Goal: Find specific page/section: Find specific page/section

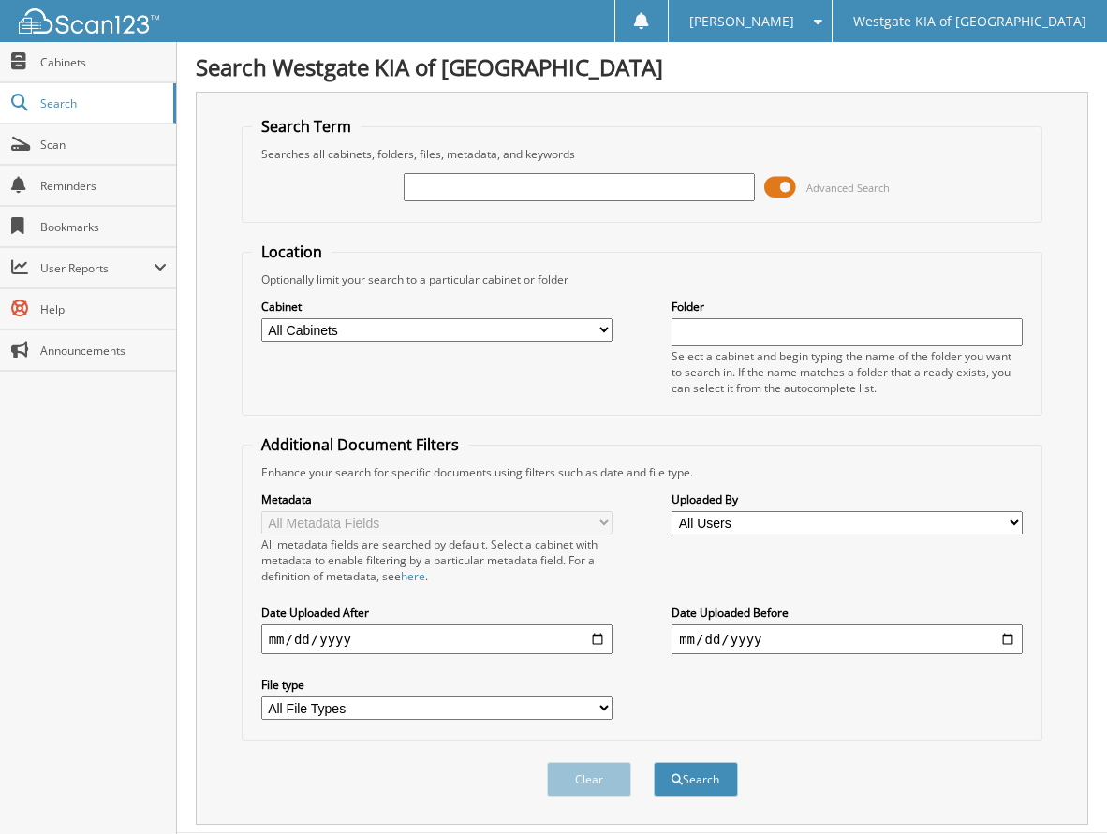
click at [576, 187] on input "text" at bounding box center [579, 187] width 351 height 28
paste input "5655947"
type input "5655947"
click at [682, 779] on button "Search" at bounding box center [696, 779] width 84 height 35
click at [783, 191] on span at bounding box center [780, 187] width 32 height 28
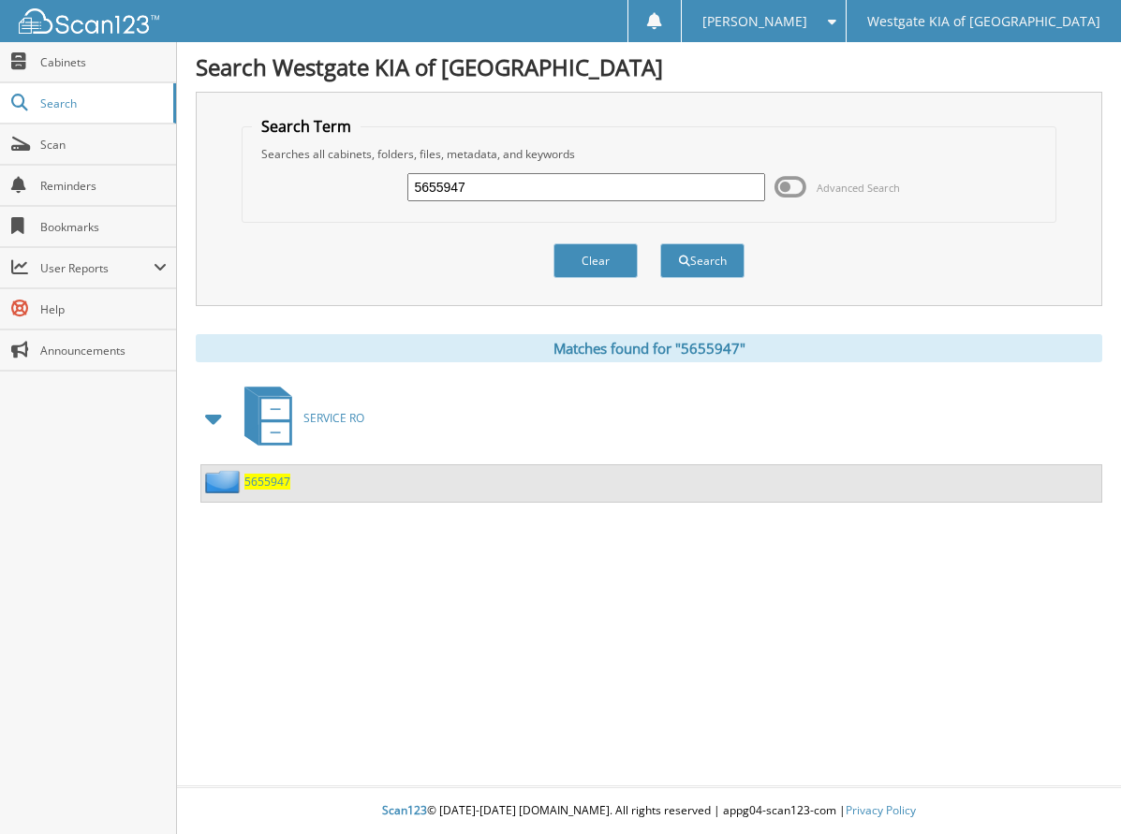
click at [276, 484] on span "5655947" at bounding box center [267, 482] width 46 height 16
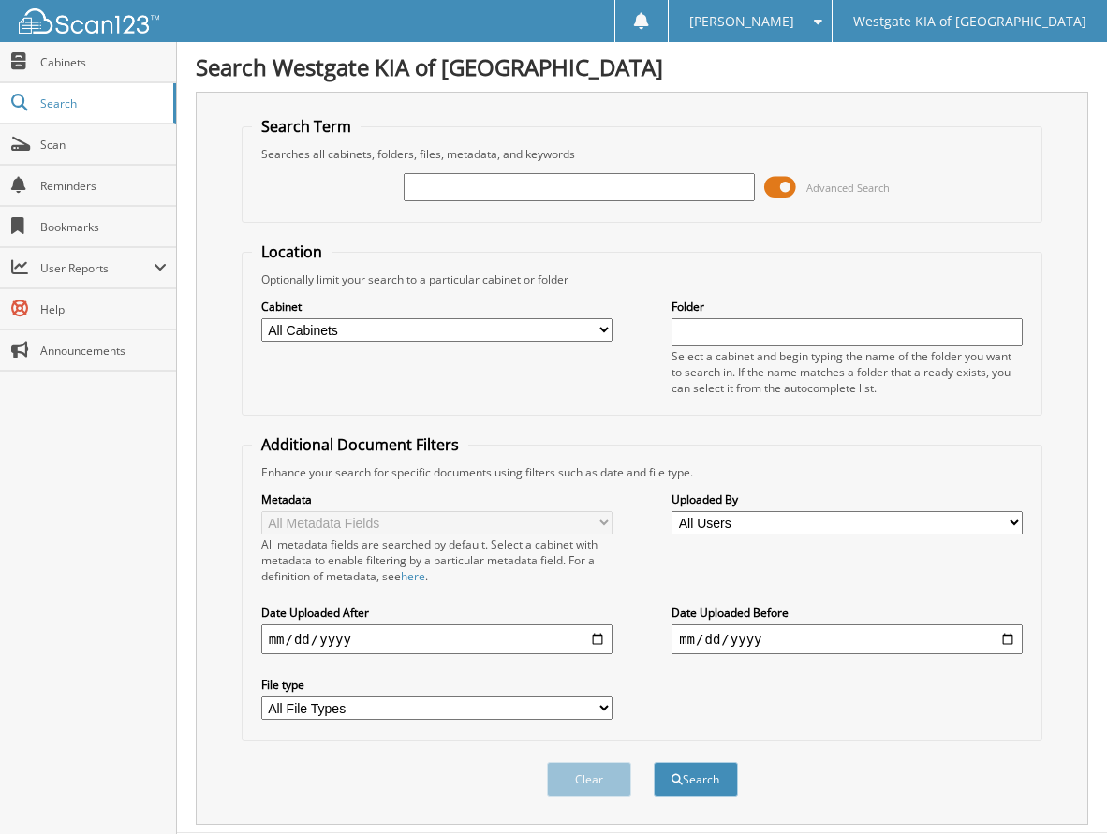
click at [419, 180] on input "text" at bounding box center [579, 187] width 351 height 28
paste input "5655999"
type input "5655999"
click at [700, 781] on button "Search" at bounding box center [696, 779] width 84 height 35
click at [779, 186] on span at bounding box center [780, 187] width 32 height 28
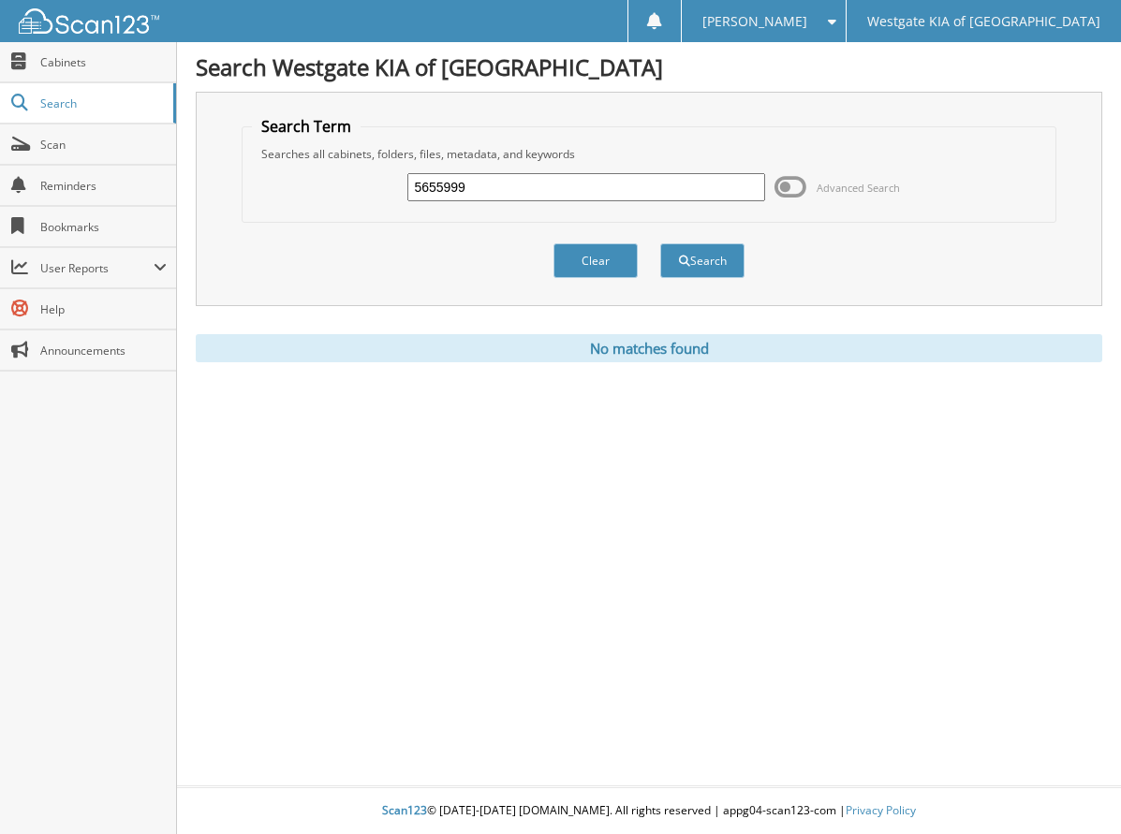
drag, startPoint x: 479, startPoint y: 190, endPoint x: 204, endPoint y: 168, distance: 276.2
click at [204, 168] on div "Search Term Searches all cabinets, folders, files, metadata, and keywords 56559…" at bounding box center [649, 199] width 906 height 214
paste input "6757"
type input "5656757"
click at [679, 256] on span "submit" at bounding box center [684, 261] width 11 height 11
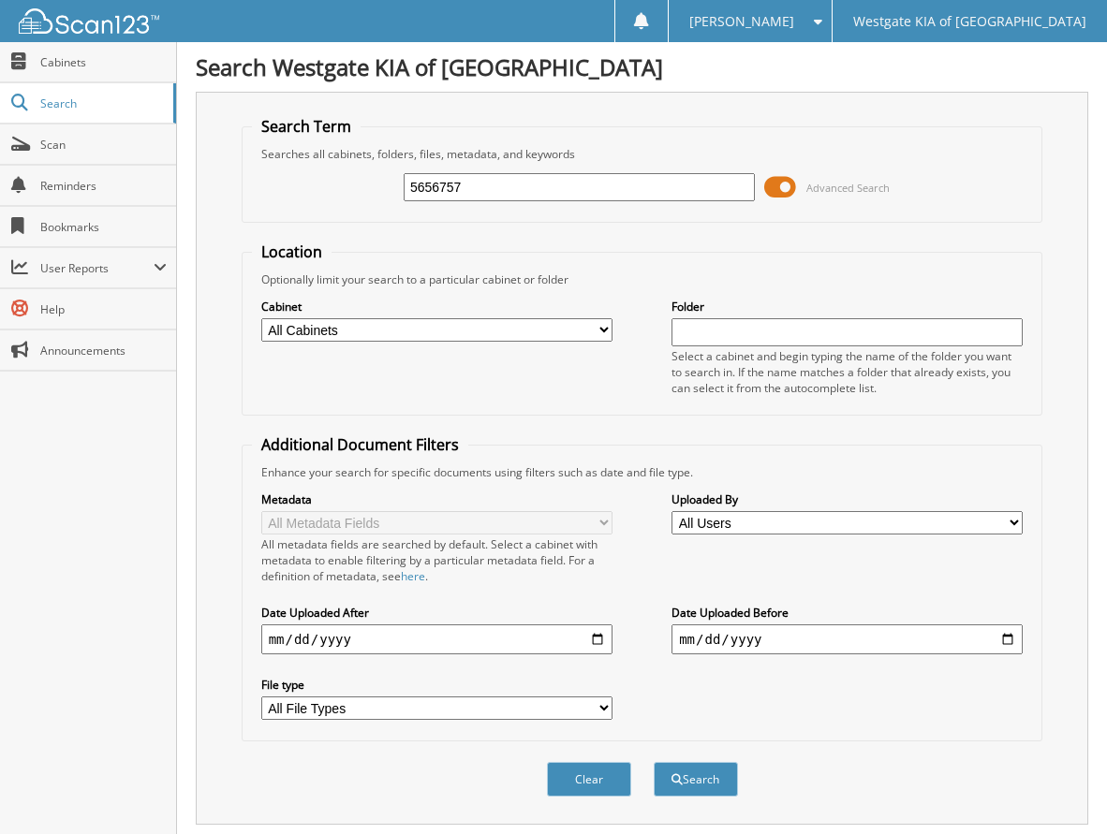
click at [772, 185] on span at bounding box center [780, 187] width 32 height 28
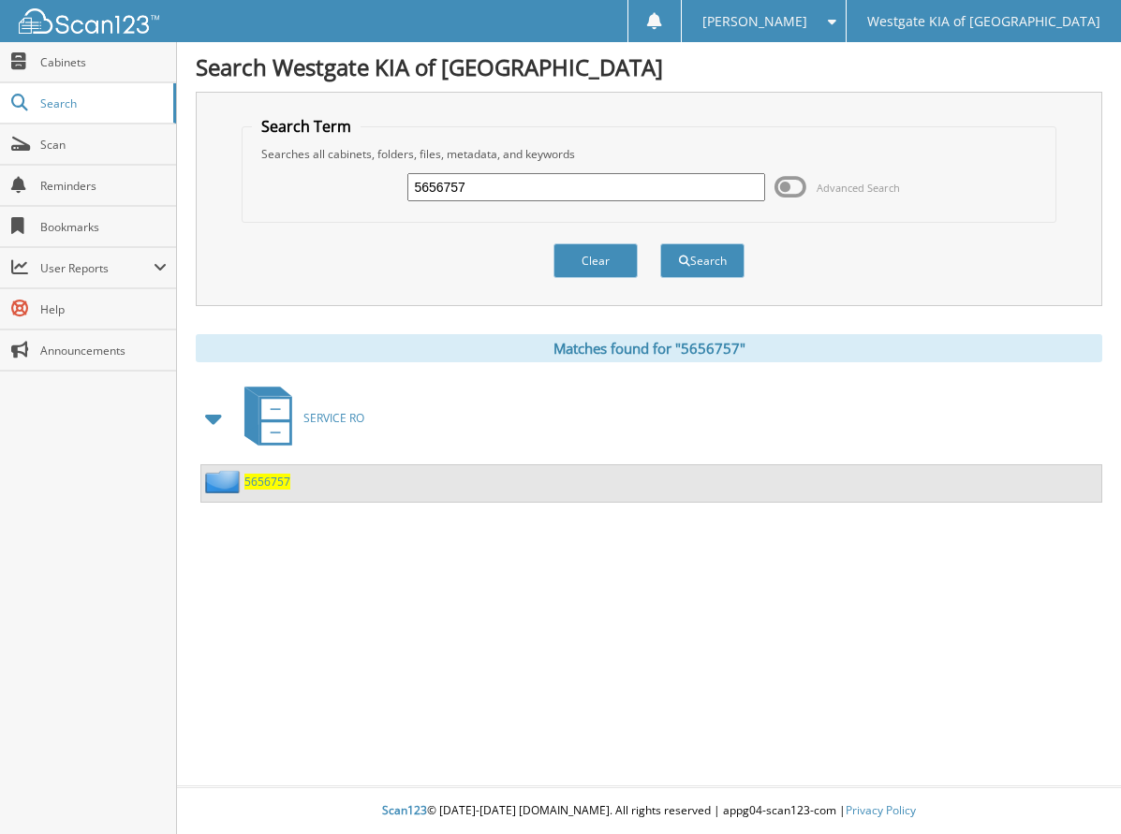
click at [271, 483] on span "5656757" at bounding box center [267, 482] width 46 height 16
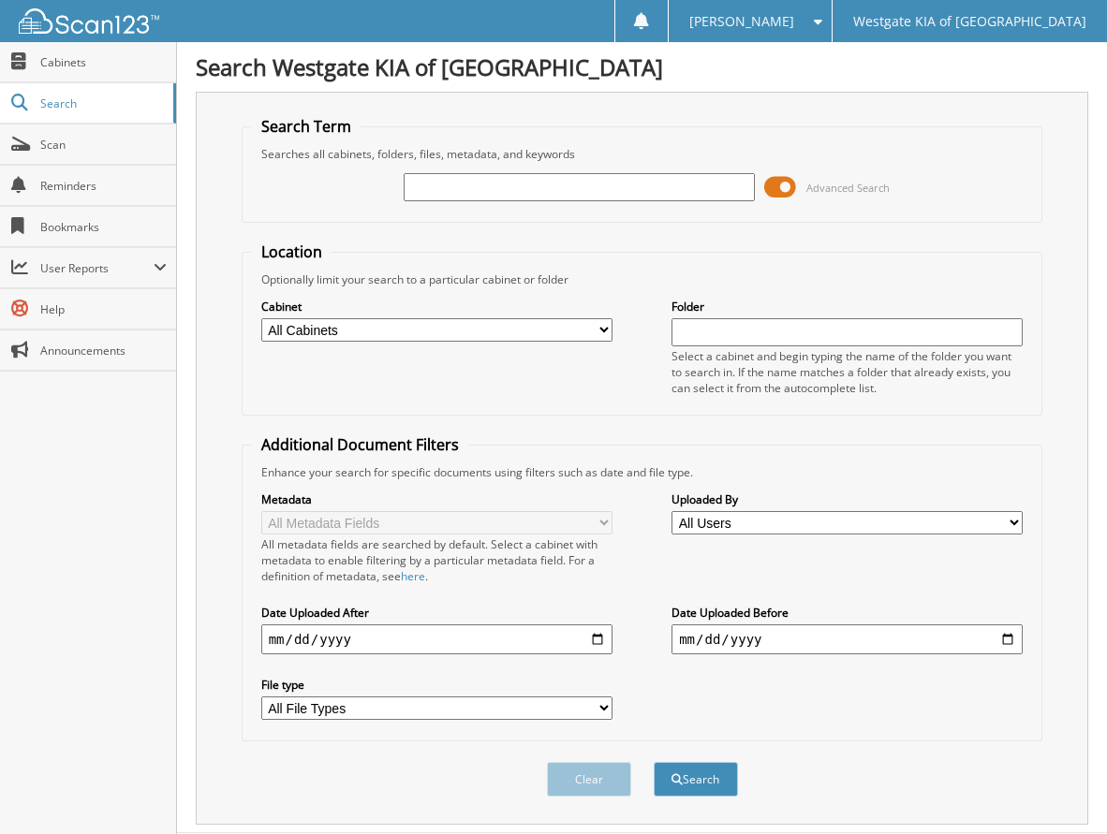
click at [773, 190] on span at bounding box center [780, 187] width 32 height 28
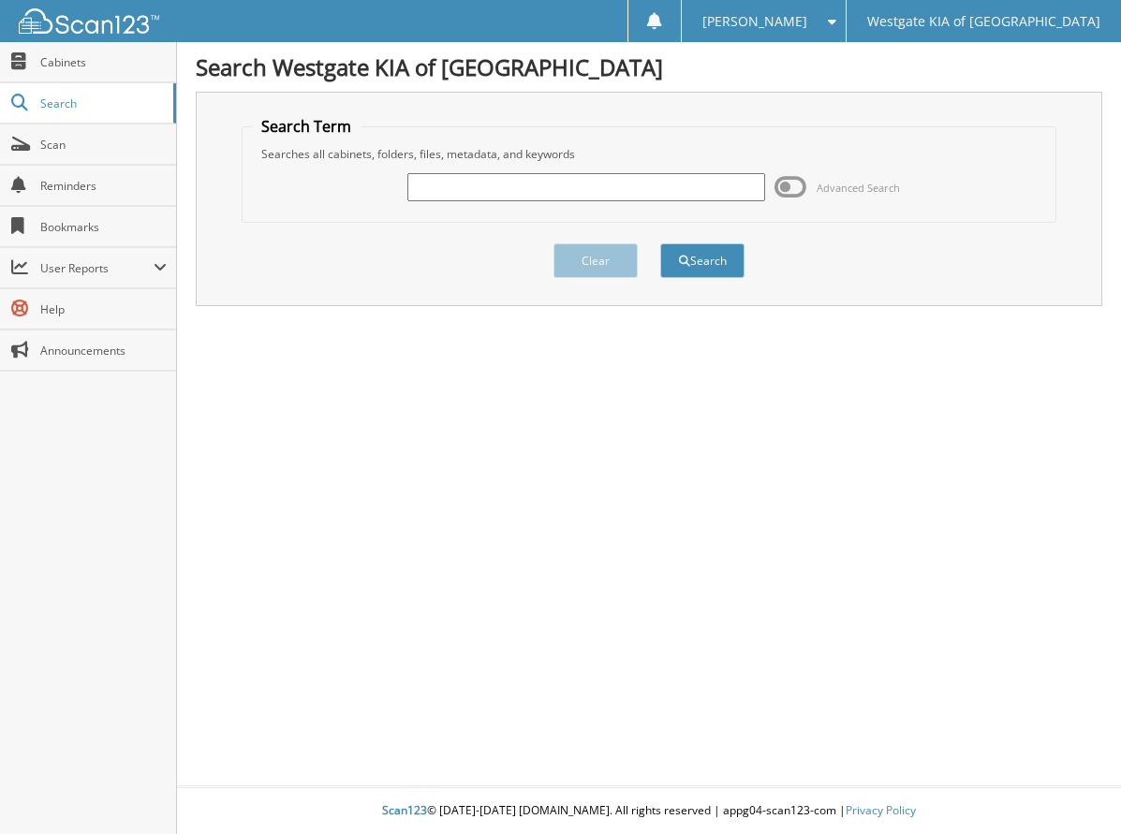
click at [625, 190] on input "text" at bounding box center [585, 187] width 357 height 28
paste input "5656808"
type input "5656808"
click at [695, 258] on button "Search" at bounding box center [702, 260] width 84 height 35
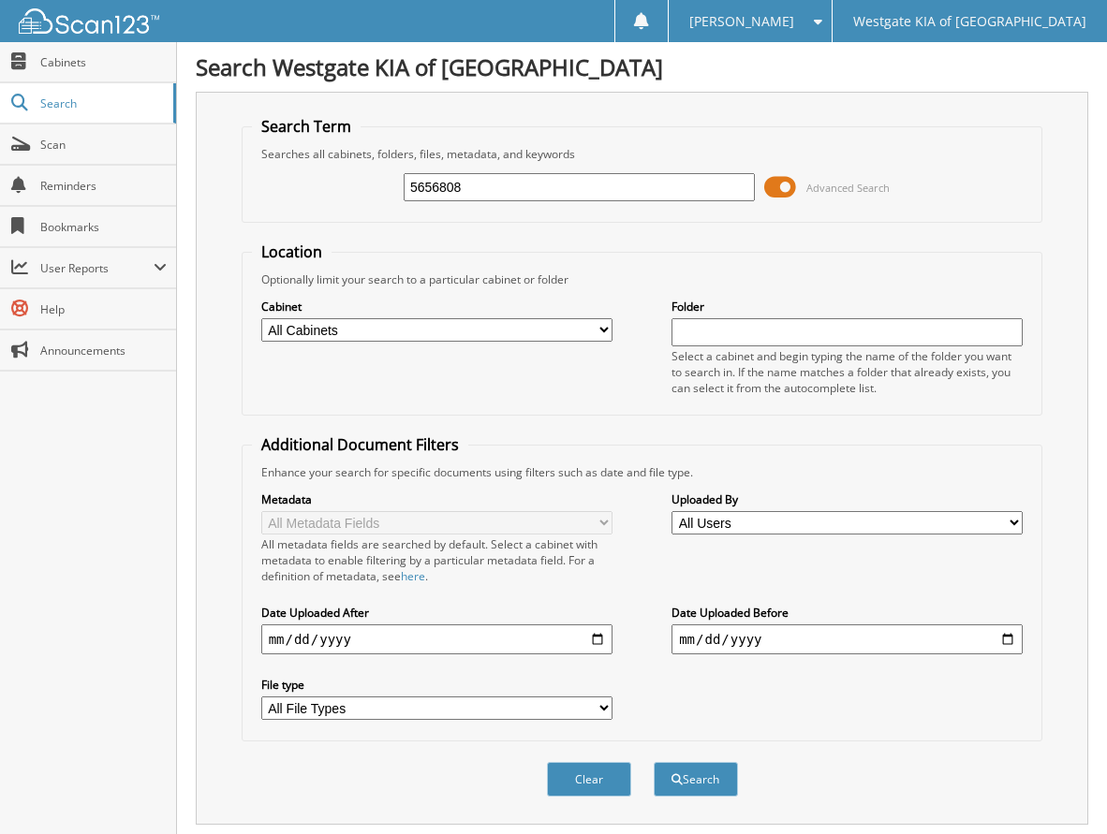
click at [778, 186] on span at bounding box center [780, 187] width 32 height 28
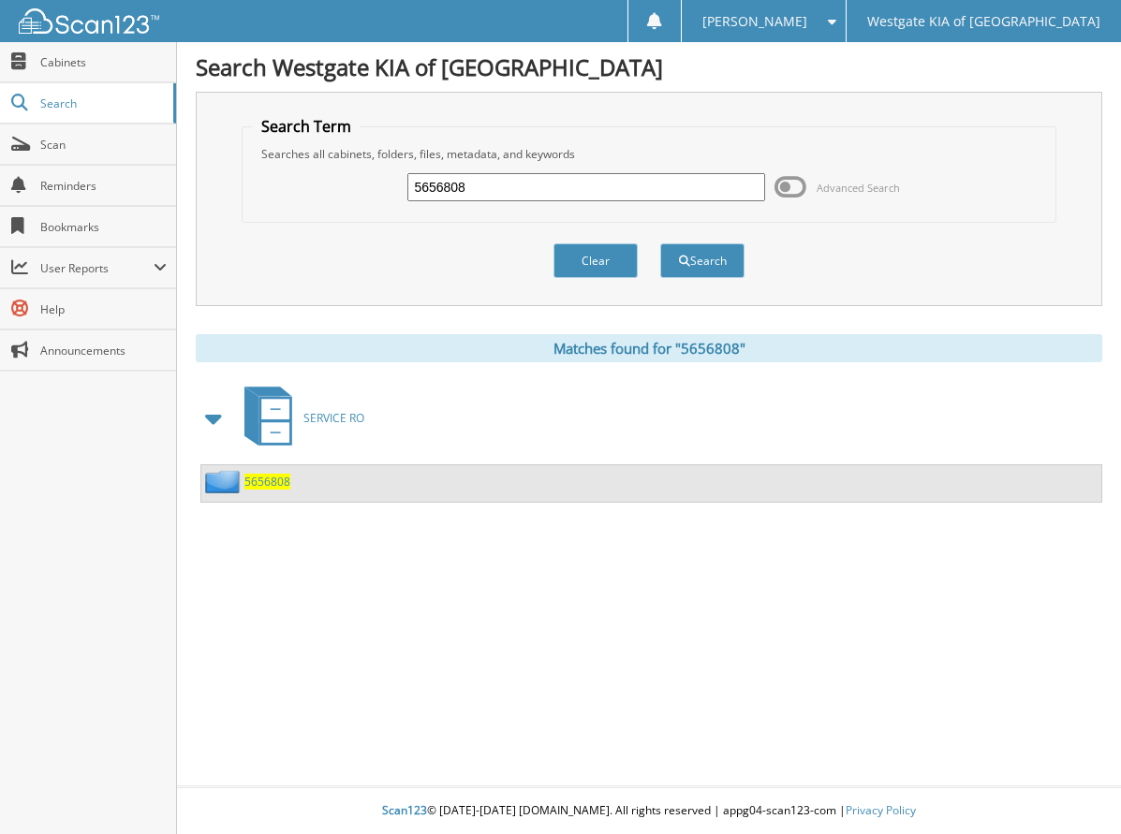
click at [270, 474] on span "5656808" at bounding box center [267, 482] width 46 height 16
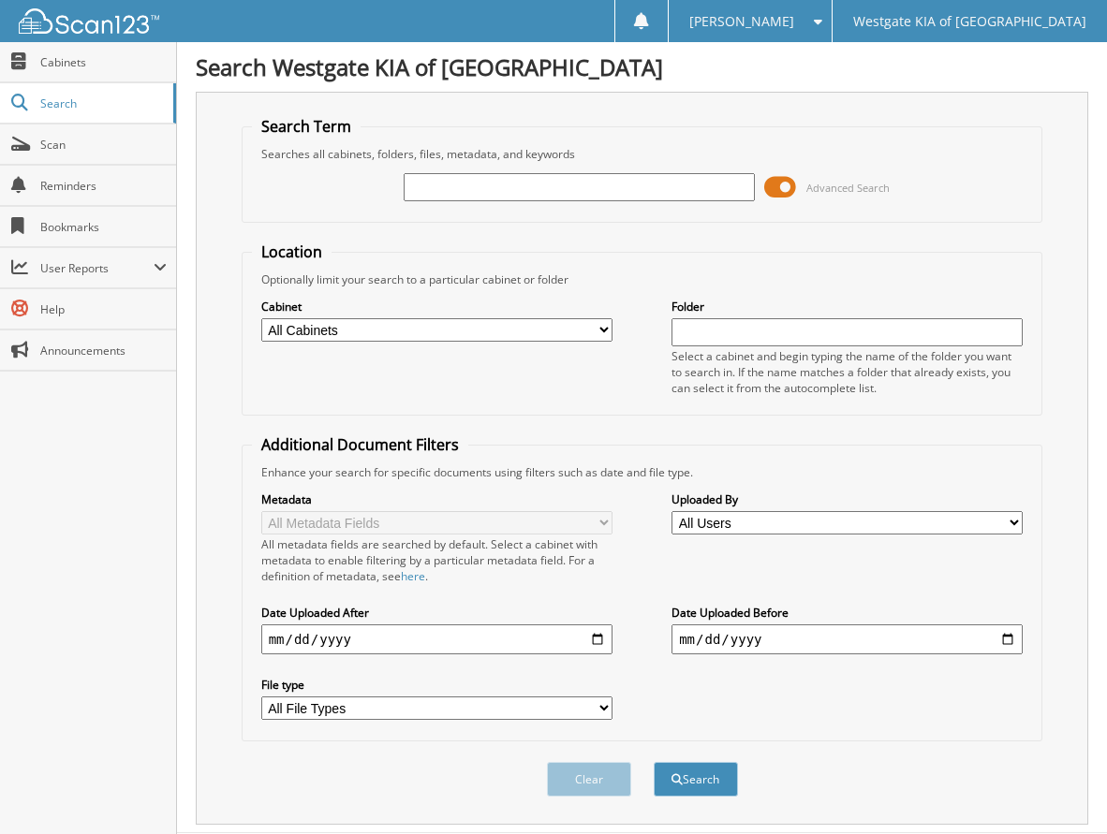
click at [785, 181] on span at bounding box center [780, 187] width 32 height 28
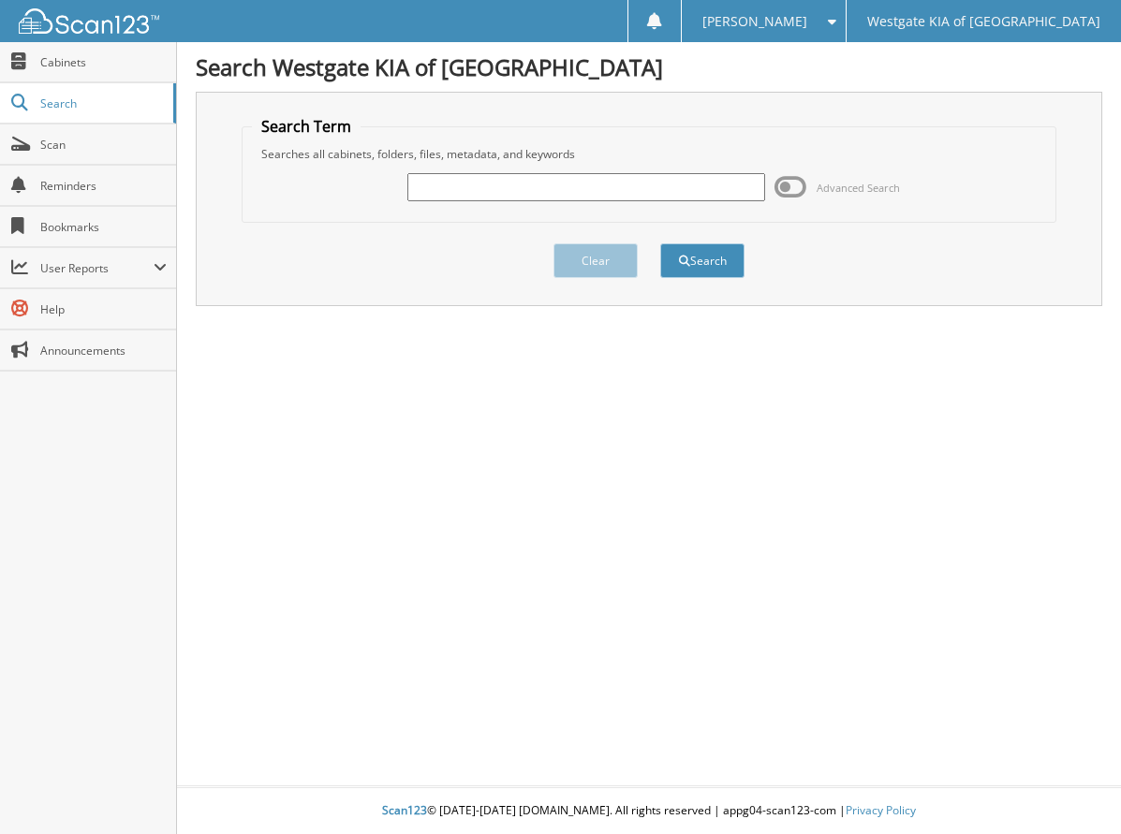
click at [584, 188] on input "text" at bounding box center [585, 187] width 357 height 28
paste input "5656827"
type input "5656827"
click at [689, 265] on button "Search" at bounding box center [702, 260] width 84 height 35
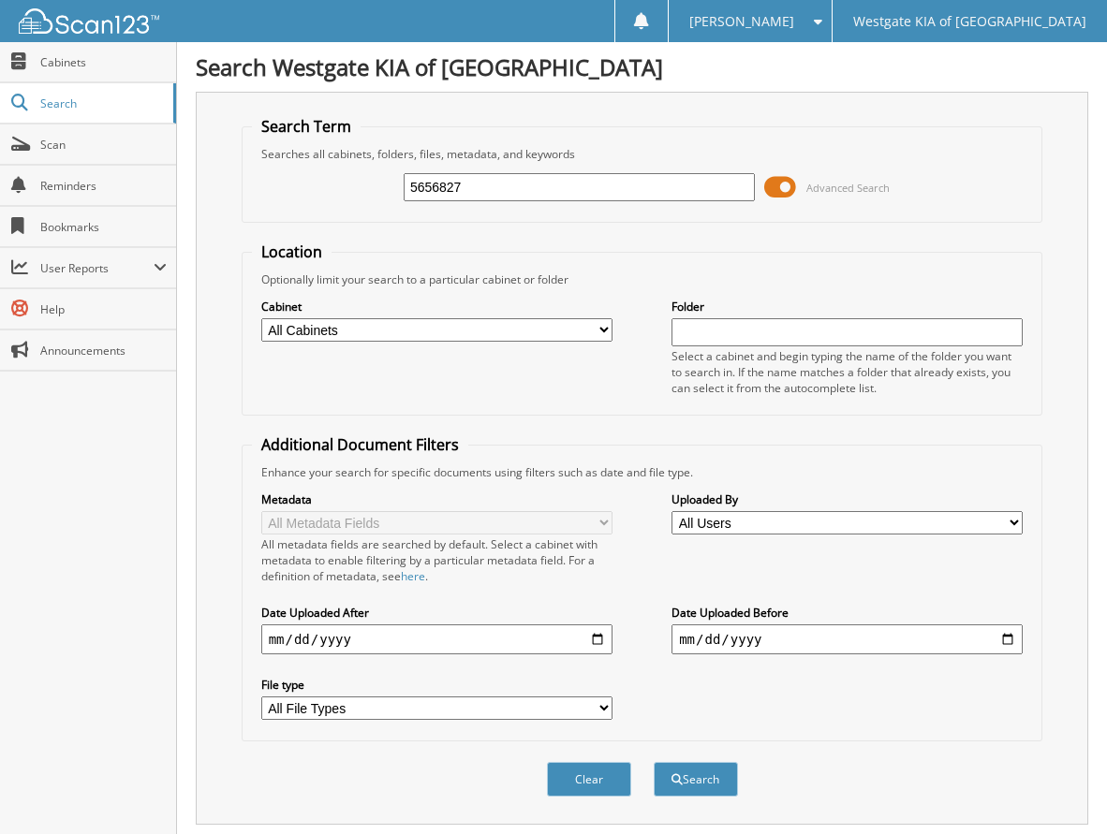
click at [789, 183] on span at bounding box center [780, 187] width 32 height 28
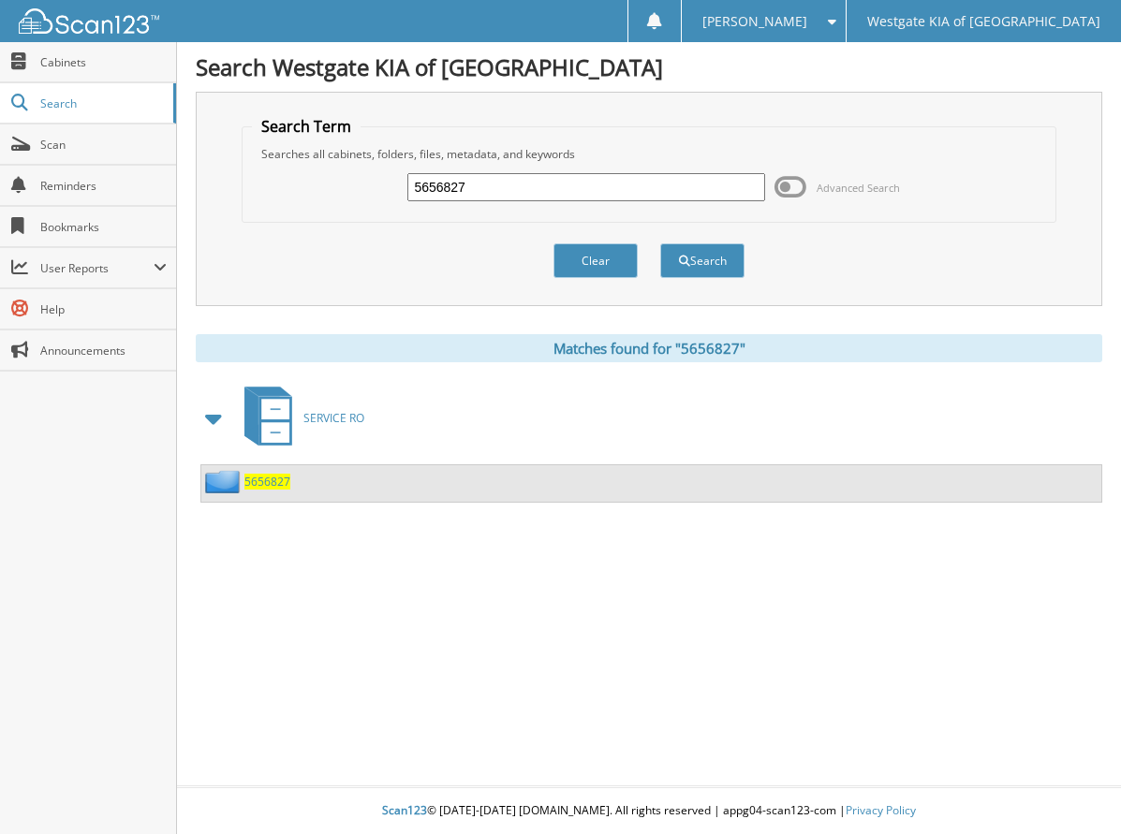
click at [258, 475] on span "5656827" at bounding box center [267, 482] width 46 height 16
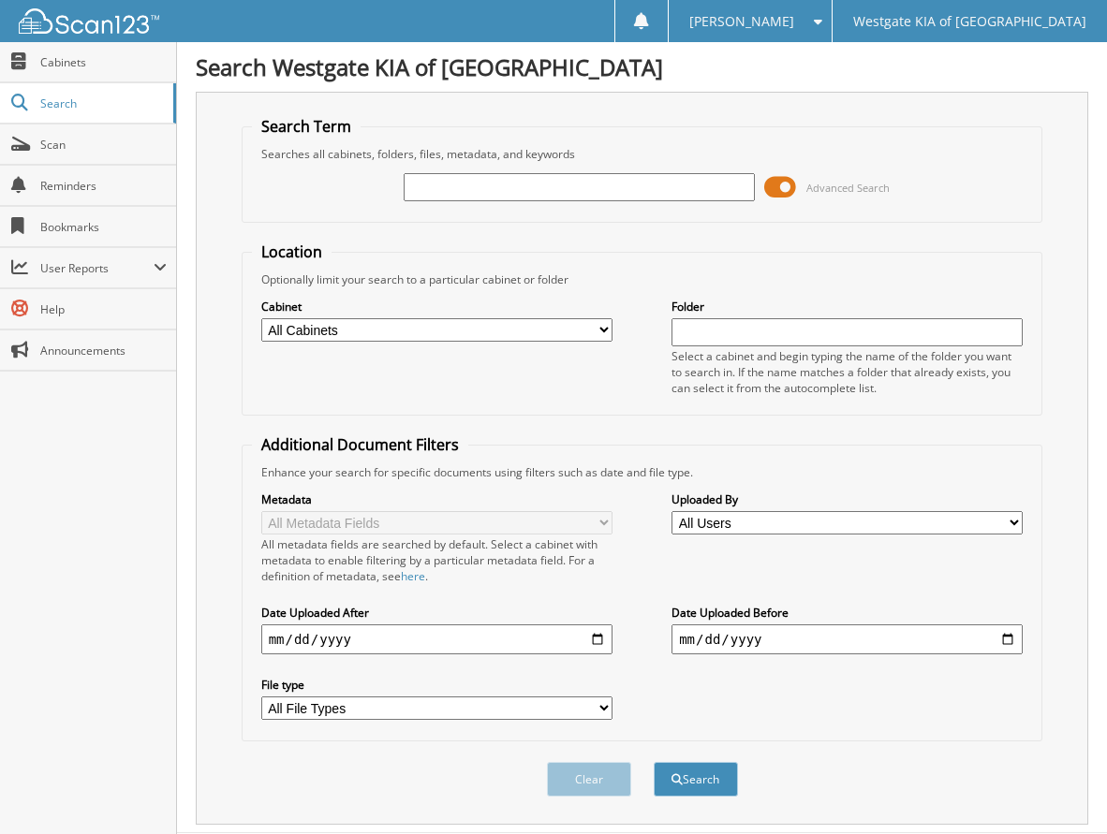
click at [662, 192] on input "text" at bounding box center [579, 187] width 351 height 28
type input "5656840"
click at [713, 785] on button "Search" at bounding box center [696, 779] width 84 height 35
click at [786, 184] on span at bounding box center [780, 187] width 32 height 28
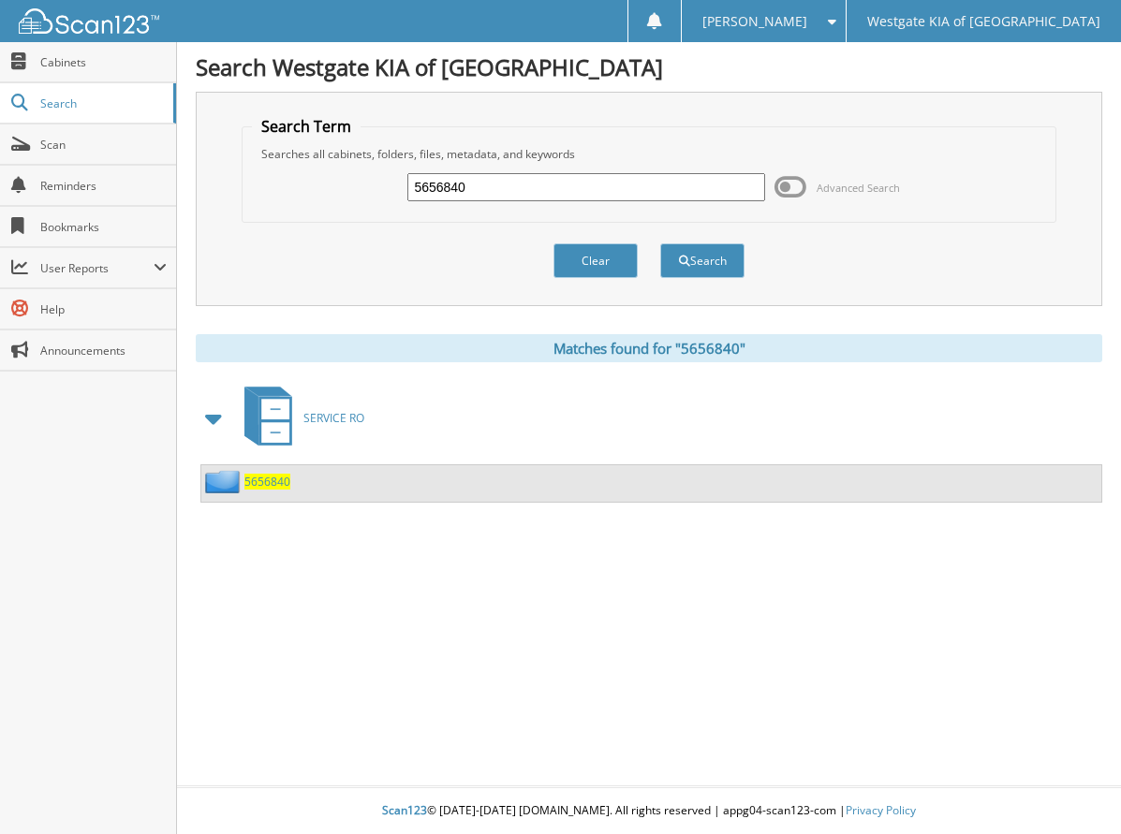
click at [257, 480] on span "5656840" at bounding box center [267, 482] width 46 height 16
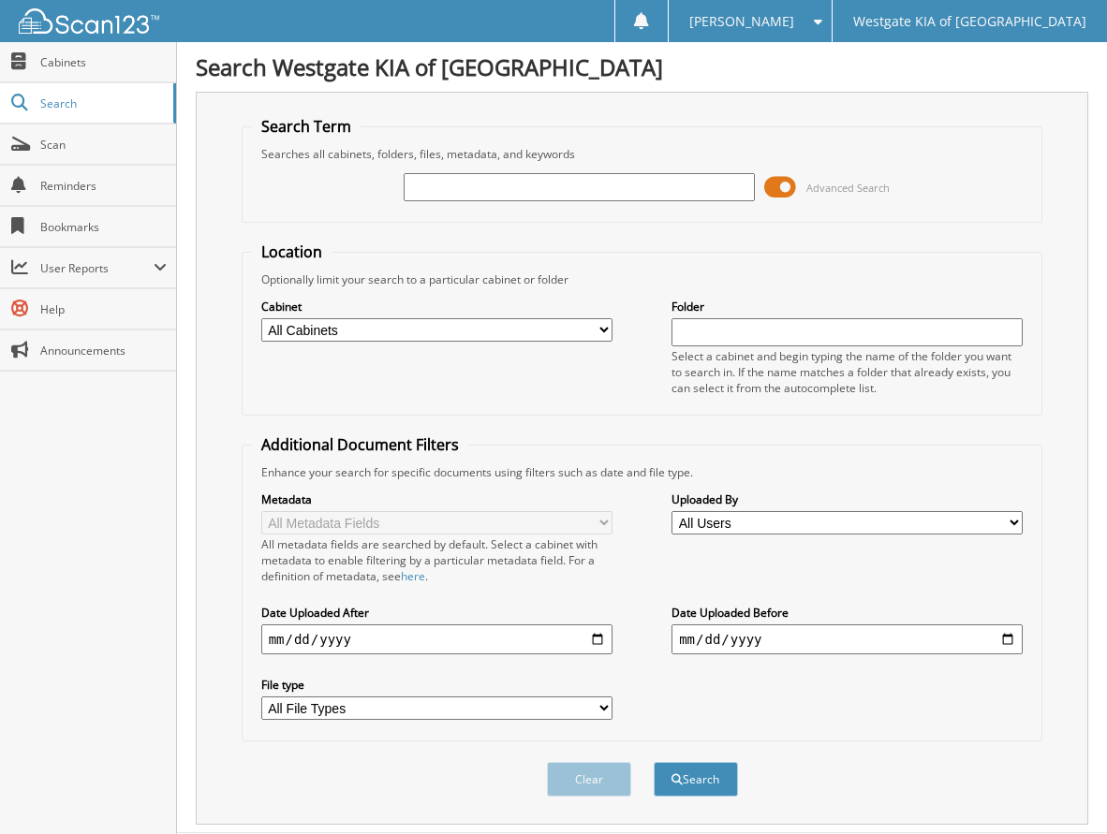
click at [674, 184] on input "text" at bounding box center [579, 187] width 351 height 28
paste input "5656841"
type input "5656841"
click at [724, 783] on button "Search" at bounding box center [696, 779] width 84 height 35
click at [777, 193] on span at bounding box center [780, 187] width 32 height 28
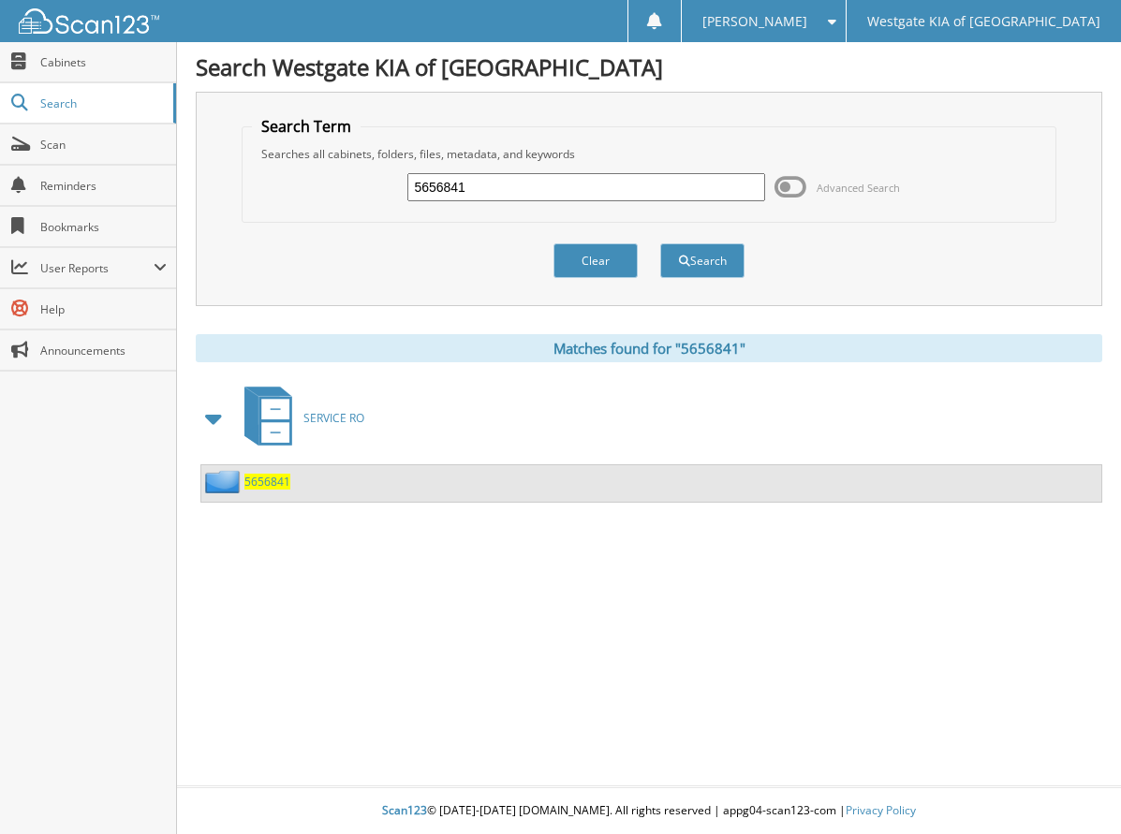
click at [266, 484] on span "5656841" at bounding box center [267, 482] width 46 height 16
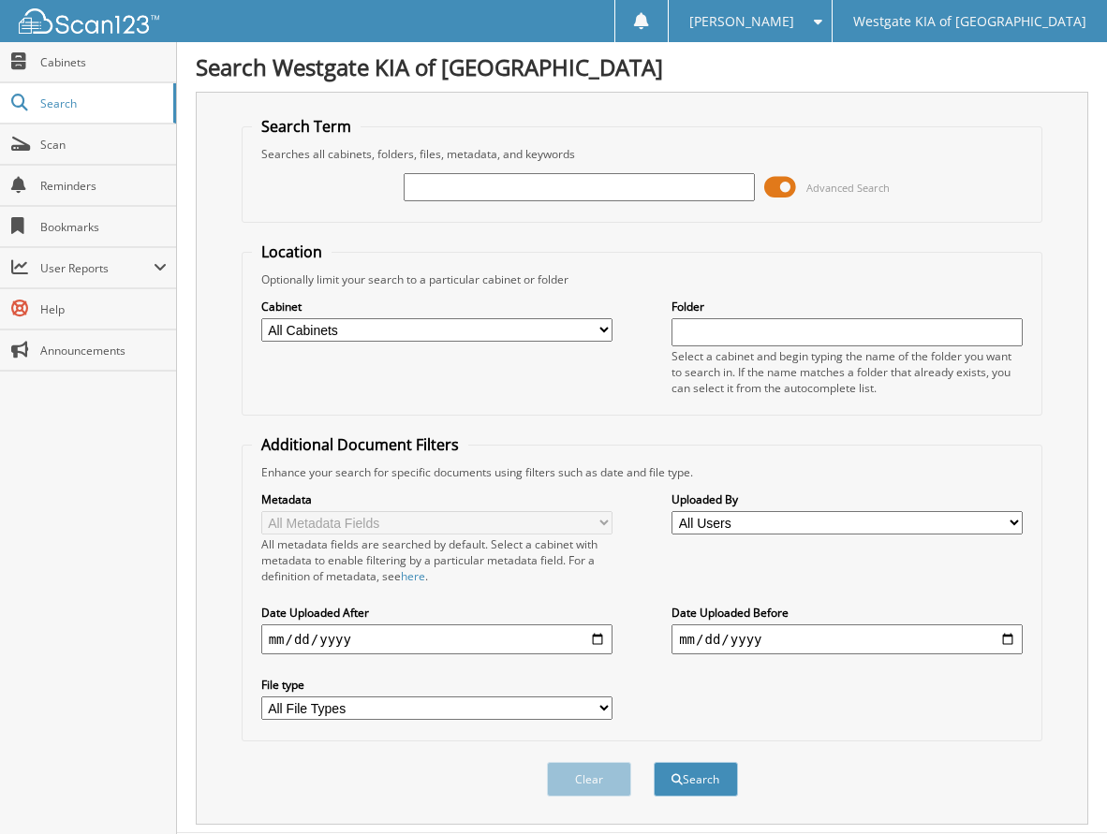
click at [502, 189] on input "text" at bounding box center [579, 187] width 351 height 28
paste input "5655982"
type input "5655982"
click at [709, 787] on button "Search" at bounding box center [696, 779] width 84 height 35
click at [785, 194] on span at bounding box center [780, 187] width 32 height 28
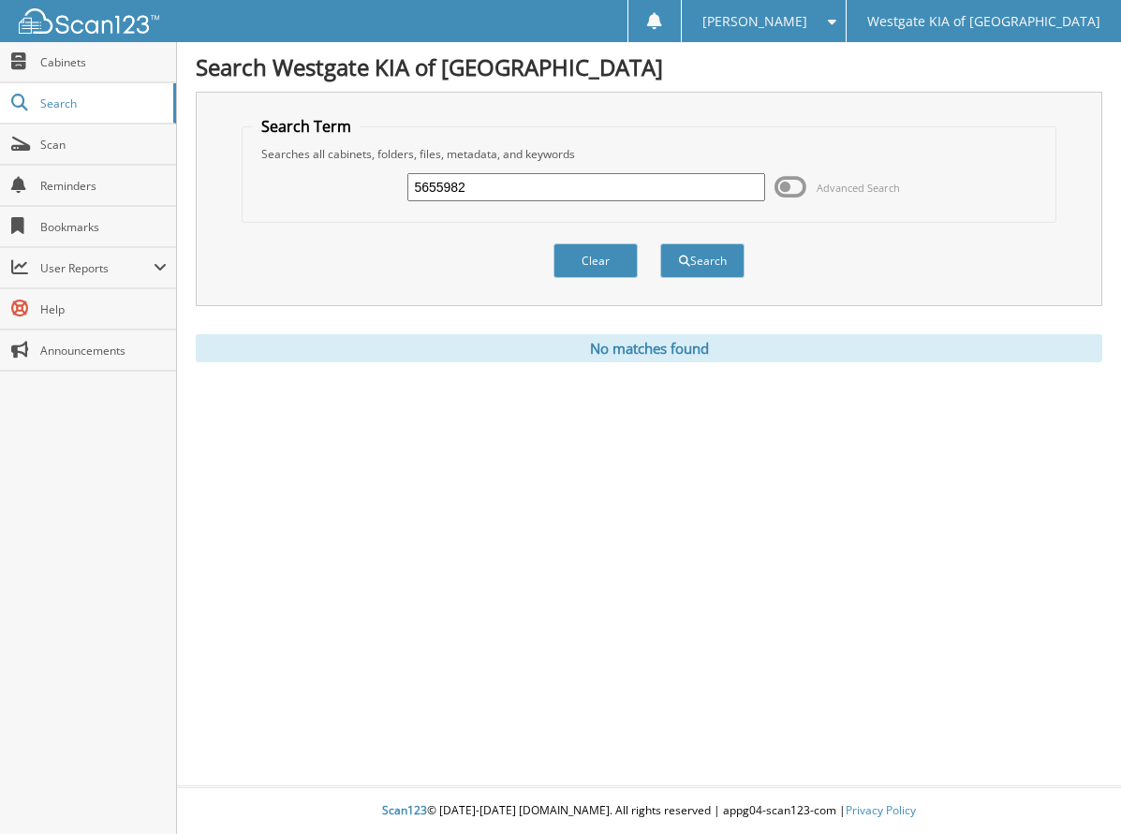
drag, startPoint x: 491, startPoint y: 182, endPoint x: 279, endPoint y: 197, distance: 212.1
click at [279, 196] on div "5655982 Advanced Search" at bounding box center [648, 187] width 793 height 51
type input "5655999"
click at [660, 243] on button "Search" at bounding box center [702, 260] width 84 height 35
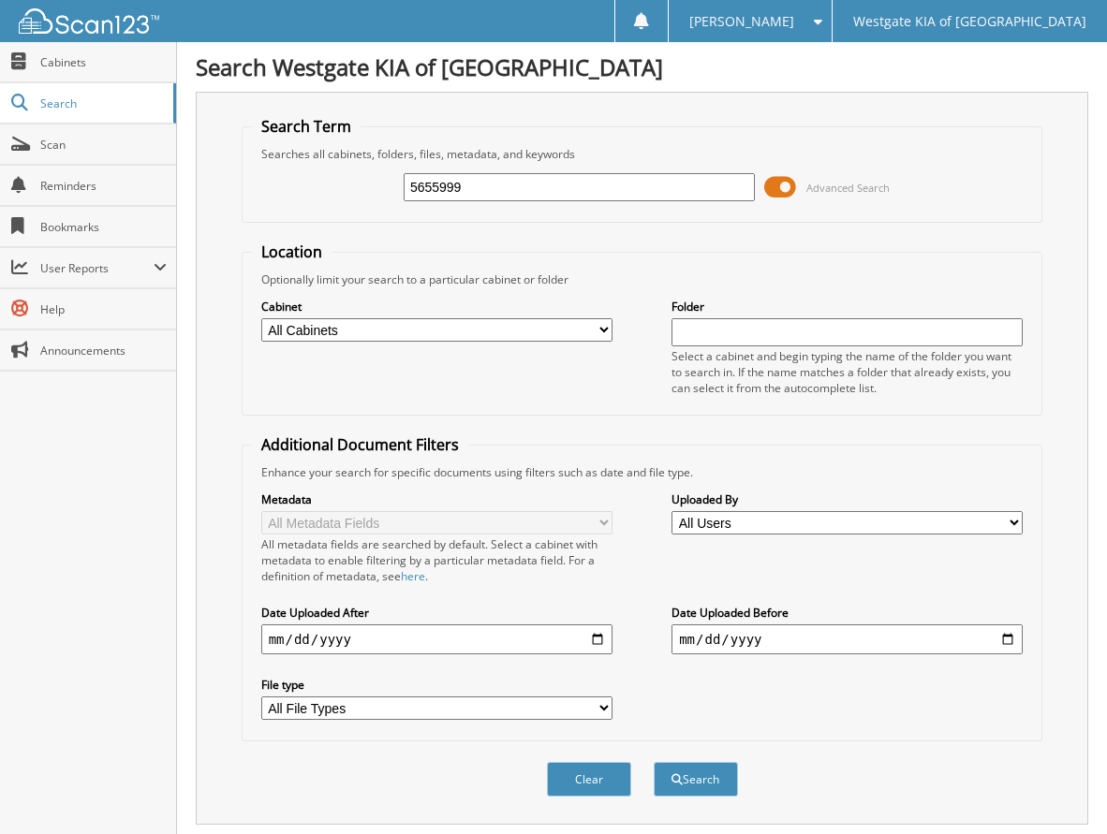
click at [782, 184] on span at bounding box center [780, 187] width 32 height 28
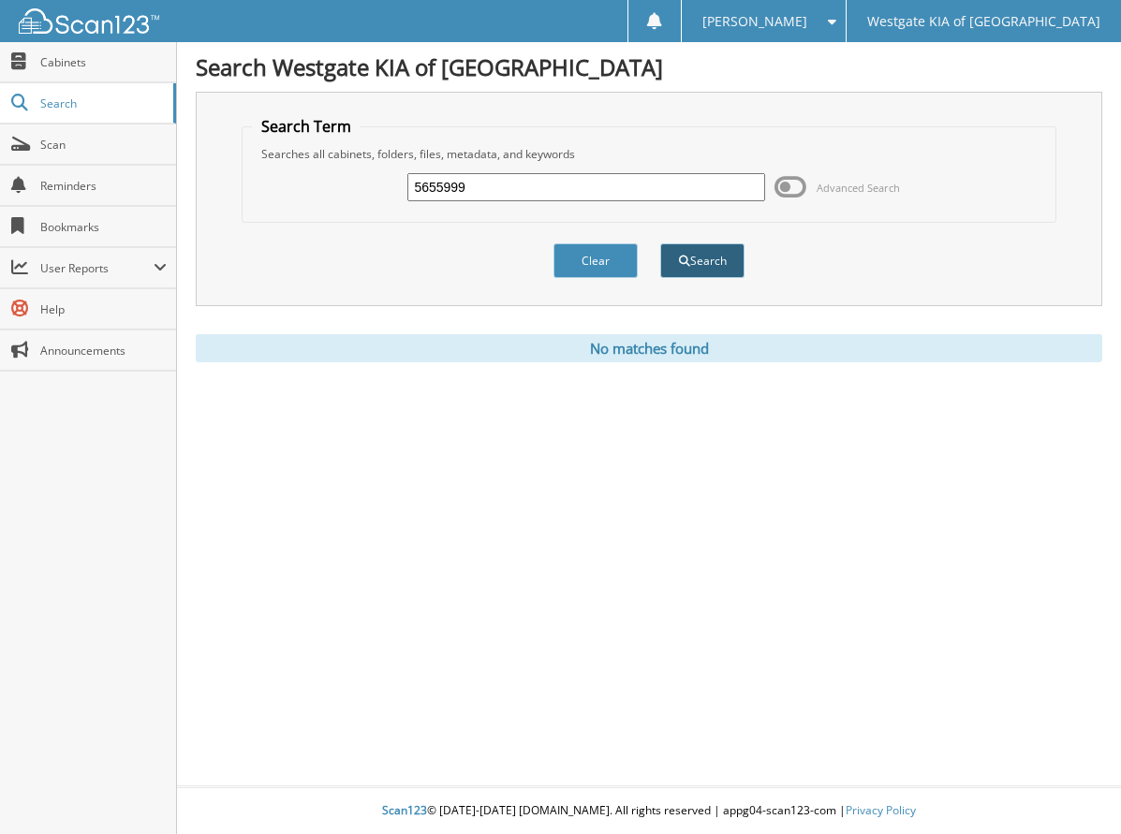
click at [711, 253] on button "Search" at bounding box center [702, 260] width 84 height 35
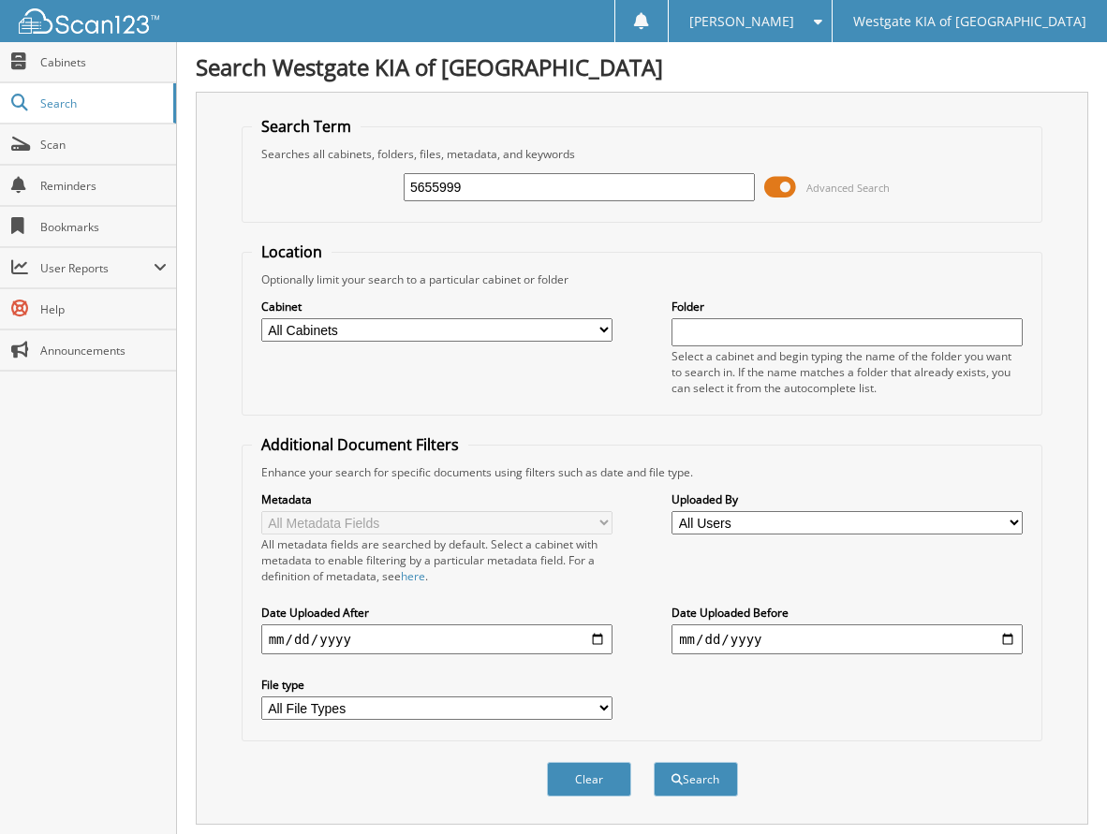
click at [601, 798] on div "Clear" at bounding box center [589, 779] width 88 height 38
click at [596, 780] on button "Clear" at bounding box center [589, 779] width 84 height 35
click at [65, 142] on span "Scan" at bounding box center [103, 145] width 126 height 16
